Goal: Information Seeking & Learning: Learn about a topic

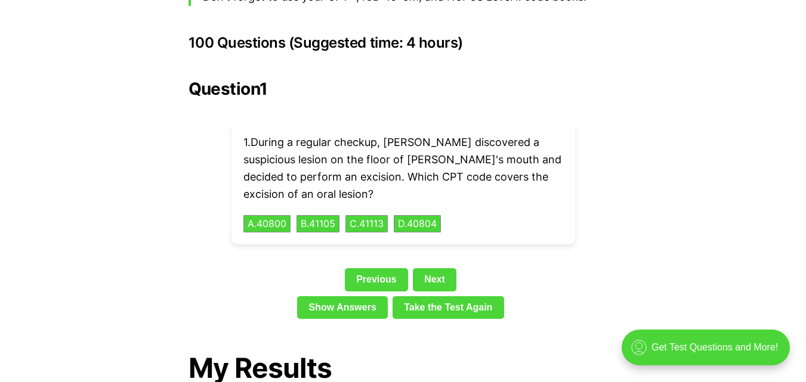
scroll to position [2672, 0]
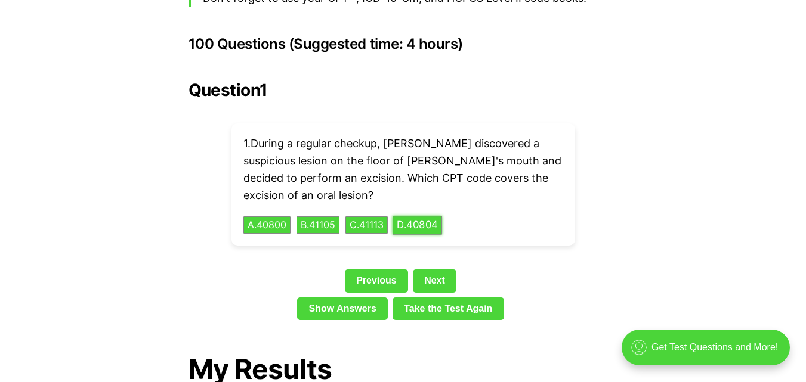
click at [413, 216] on button "D . 40804" at bounding box center [416, 225] width 49 height 18
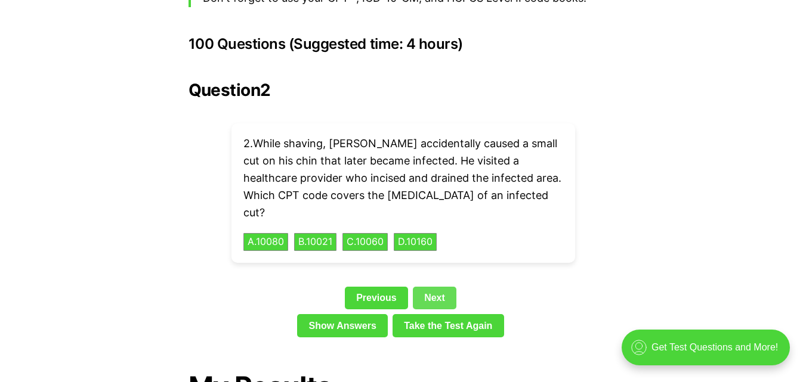
click at [427, 287] on link "Next" at bounding box center [435, 298] width 44 height 23
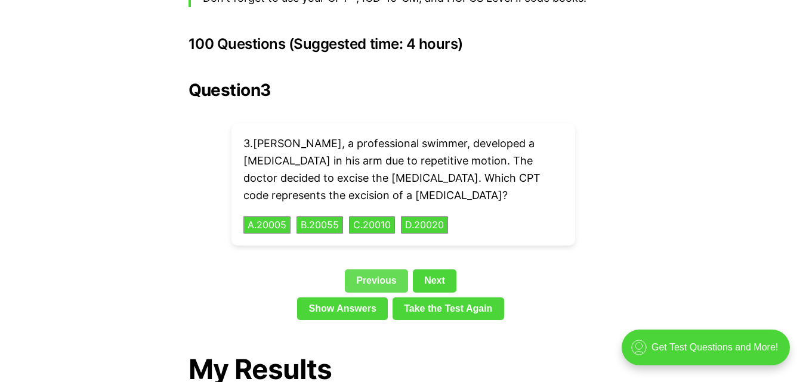
click at [378, 270] on link "Previous" at bounding box center [376, 281] width 63 height 23
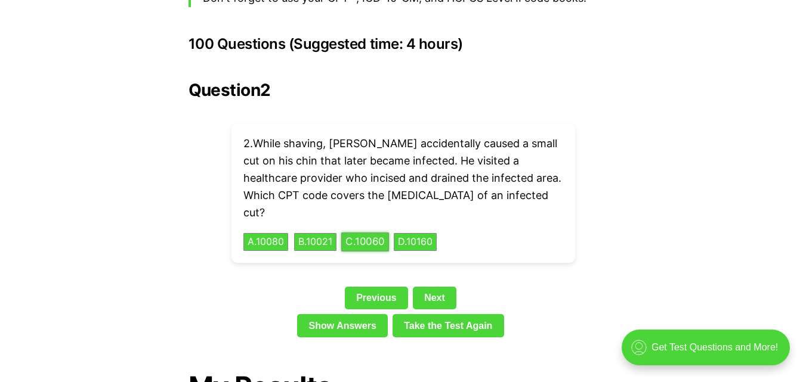
click at [378, 233] on button "C . 10060" at bounding box center [365, 242] width 48 height 18
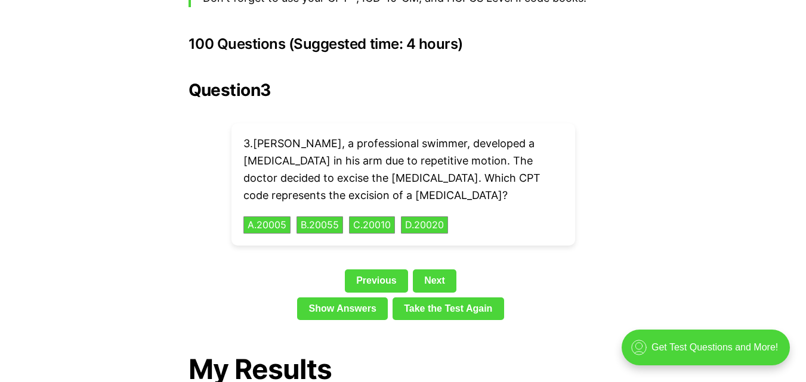
click at [441, 178] on div "3 . [PERSON_NAME], a professional swimmer, developed a [MEDICAL_DATA] in his ar…" at bounding box center [402, 184] width 343 height 122
click at [441, 216] on button "D . 20020" at bounding box center [424, 225] width 49 height 18
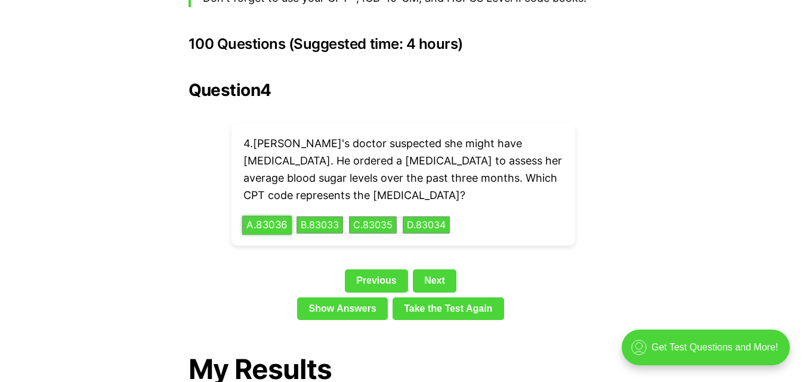
click at [281, 216] on button "A . 83036" at bounding box center [266, 225] width 49 height 18
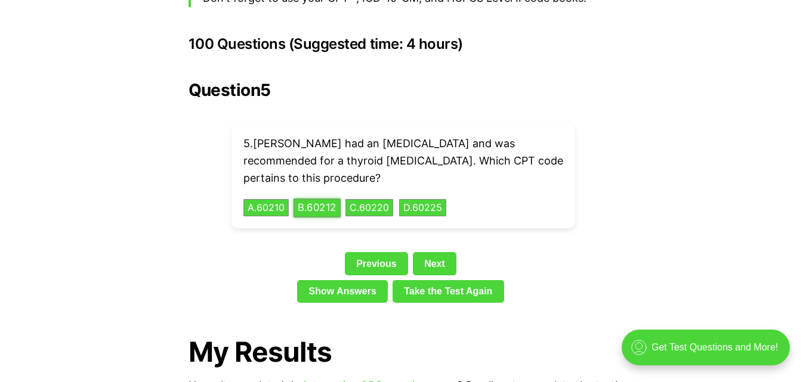
click at [333, 199] on button "B . 60212" at bounding box center [316, 208] width 47 height 18
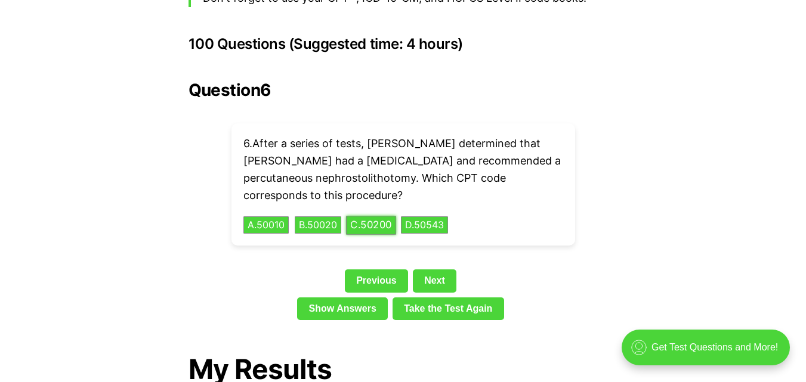
click at [377, 216] on button "C . 50200" at bounding box center [371, 225] width 50 height 18
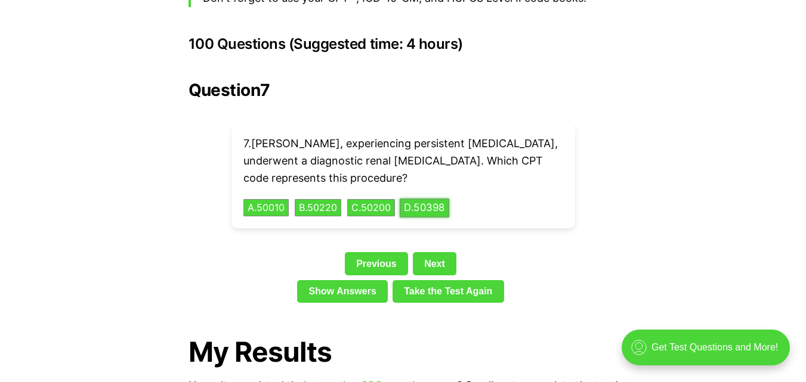
click at [435, 199] on button "D . 50398" at bounding box center [424, 208] width 49 height 18
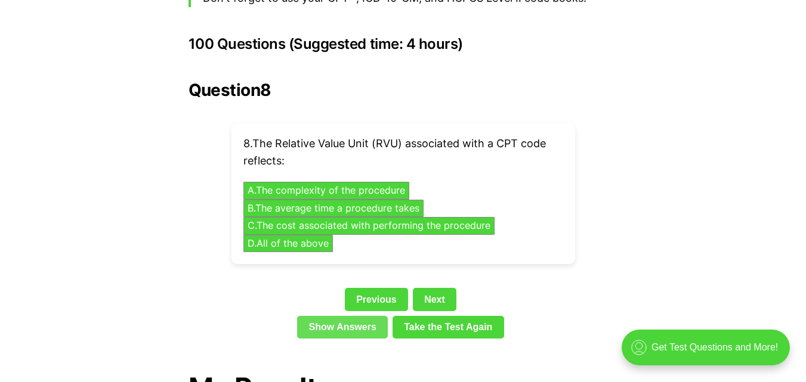
click at [336, 316] on link "Show Answers" at bounding box center [342, 327] width 91 height 23
